Goal: Communication & Community: Answer question/provide support

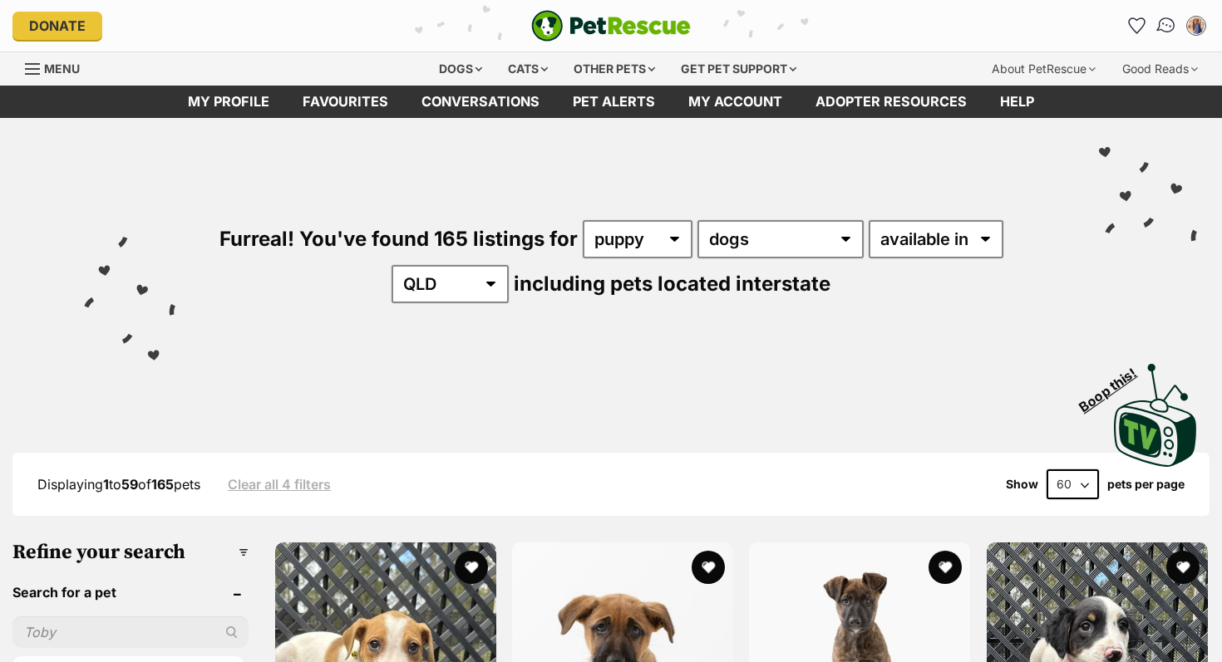
click at [1164, 23] on img "Conversations" at bounding box center [1166, 26] width 22 height 22
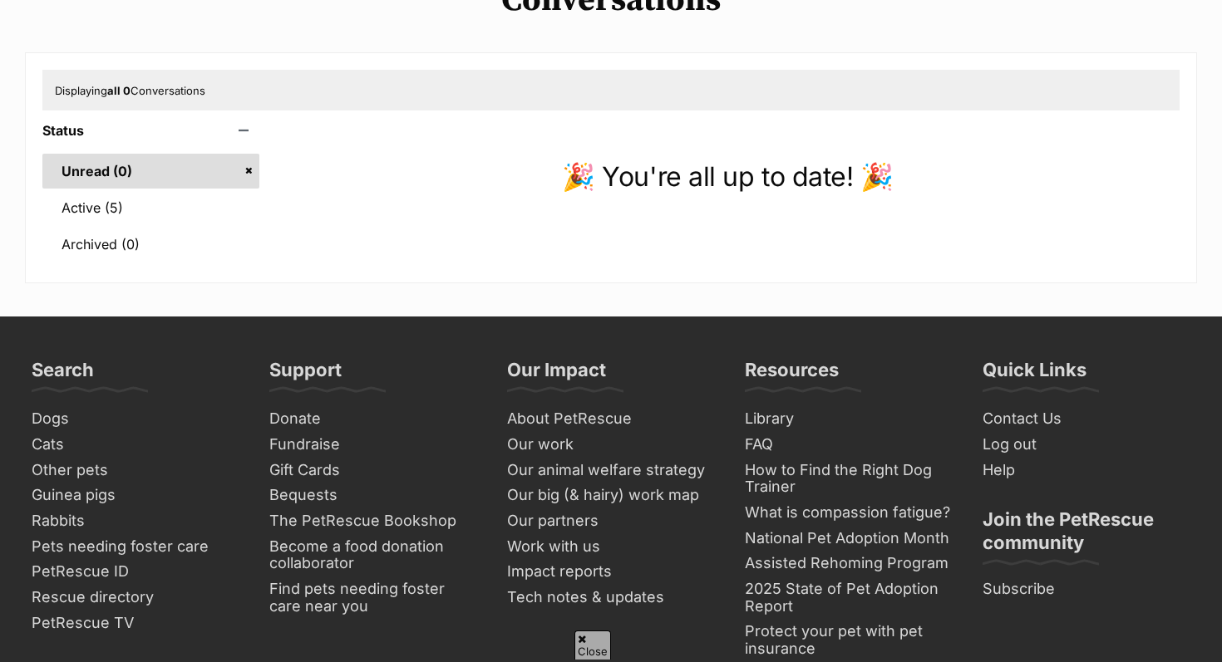
scroll to position [165, 0]
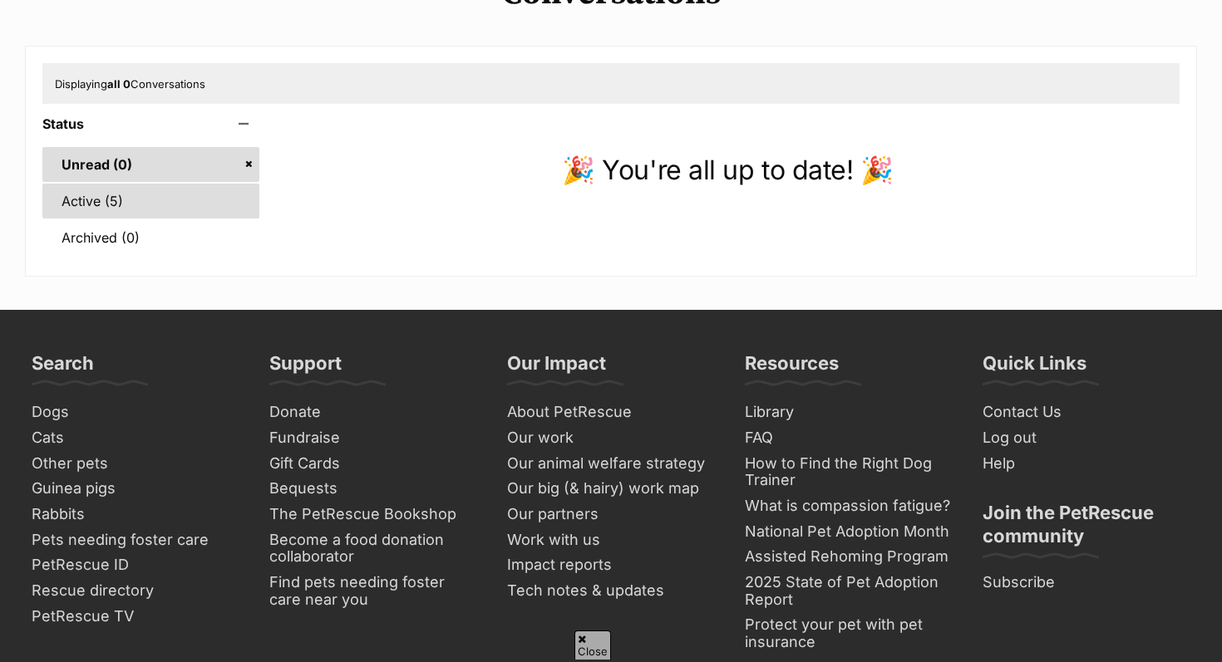
click at [83, 203] on link "Active (5)" at bounding box center [150, 201] width 217 height 35
